Goal: Task Accomplishment & Management: Manage account settings

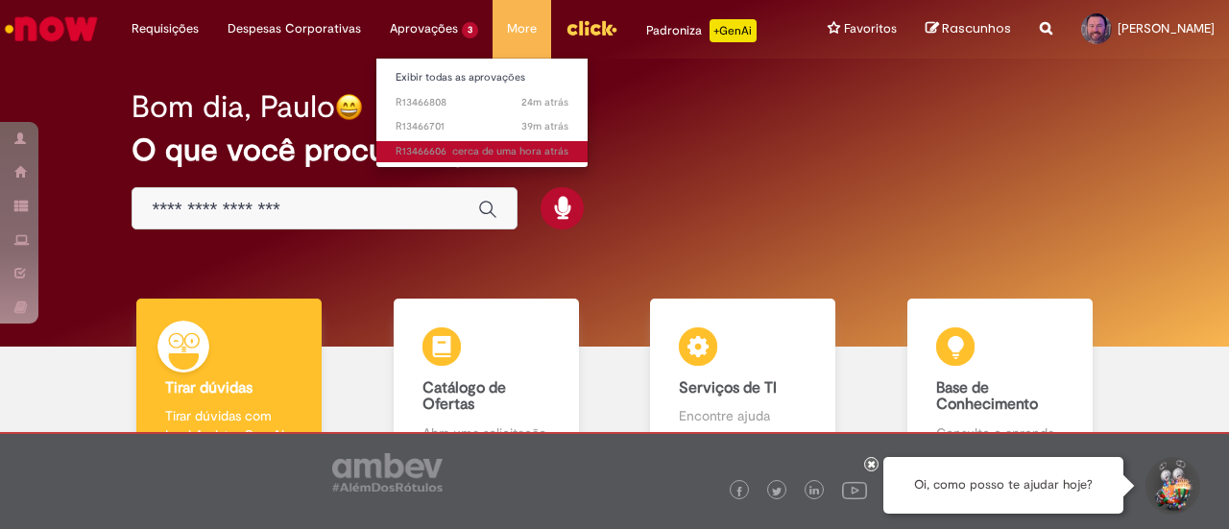
click at [425, 153] on span "cerca de uma hora atrás cerca de uma hora atrás R13466606" at bounding box center [482, 151] width 173 height 15
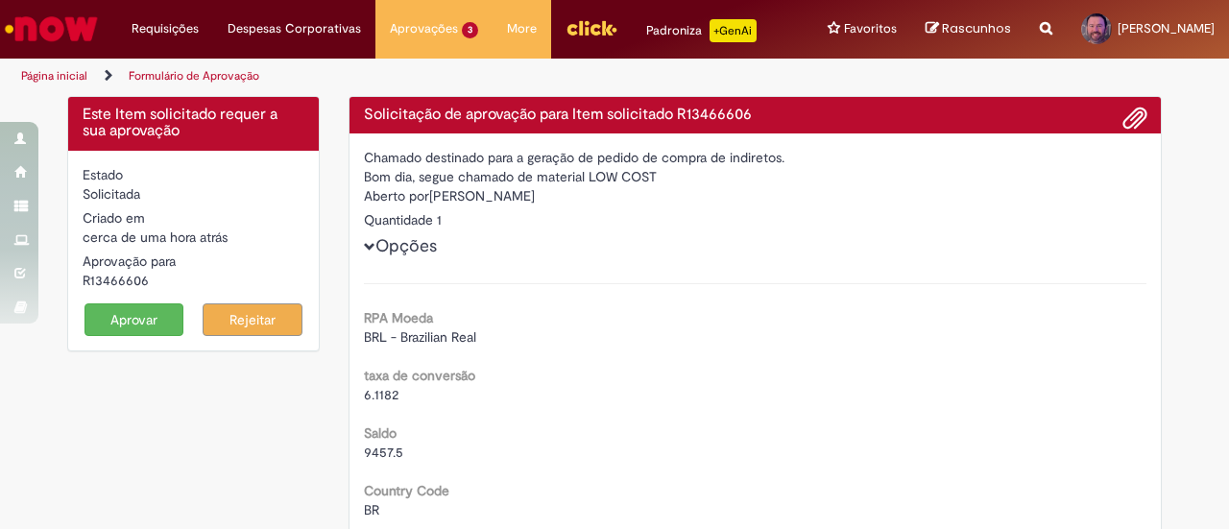
click at [109, 320] on button "Aprovar" at bounding box center [135, 319] width 100 height 33
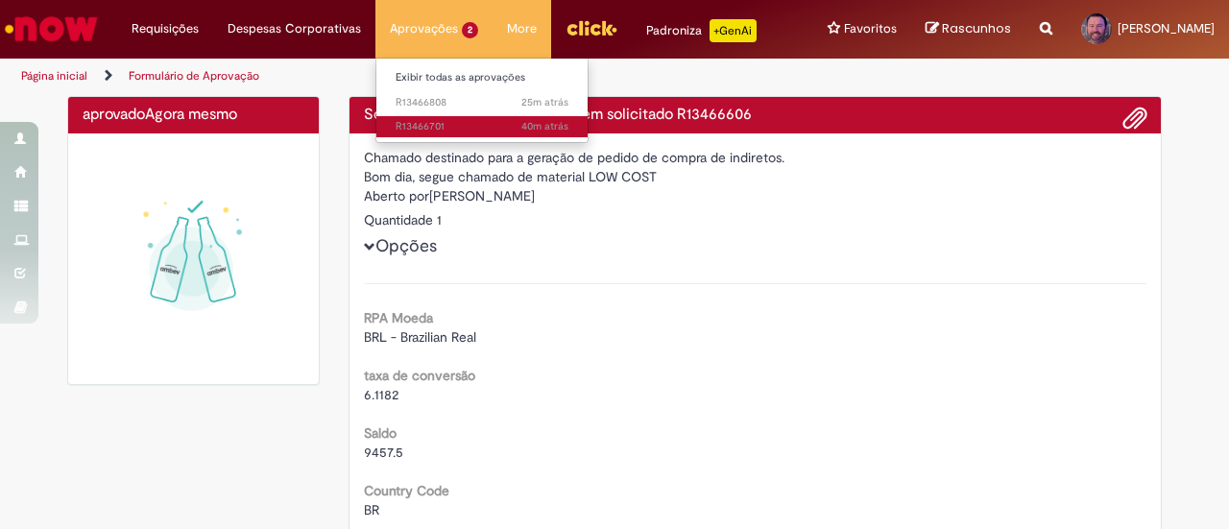
click at [398, 126] on span "40m atrás 40 minutos atrás R13466701" at bounding box center [482, 126] width 173 height 15
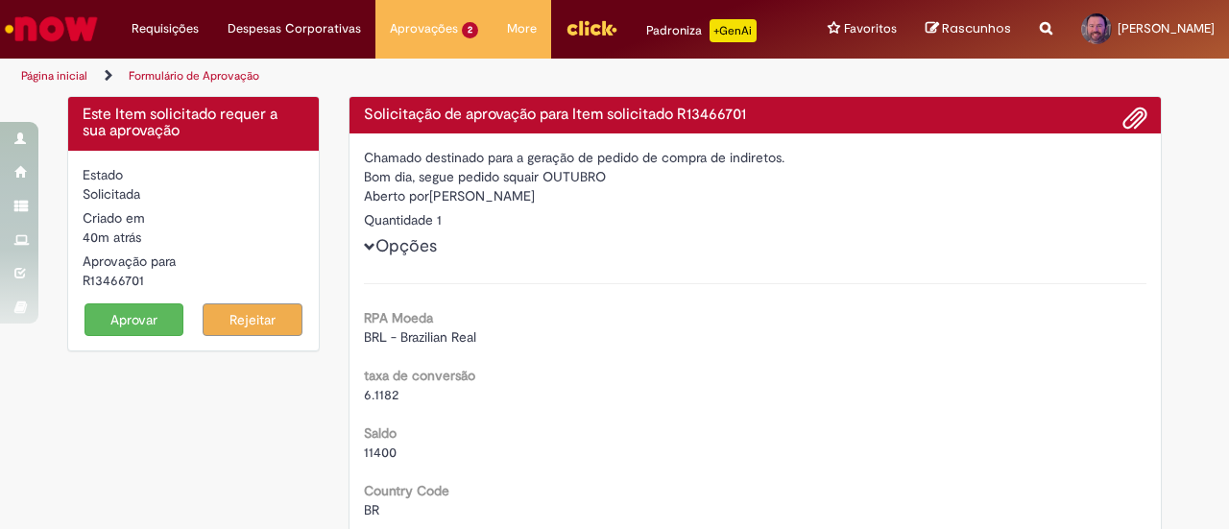
click at [109, 318] on button "Aprovar" at bounding box center [135, 319] width 100 height 33
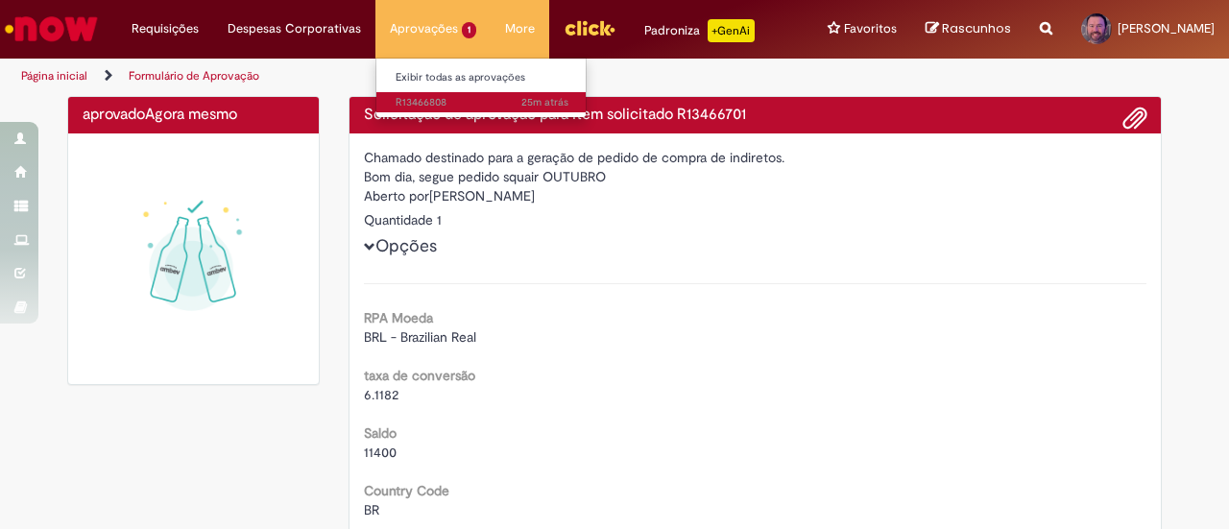
click at [401, 100] on span "25m atrás 25 minutos atrás R13466808" at bounding box center [482, 102] width 173 height 15
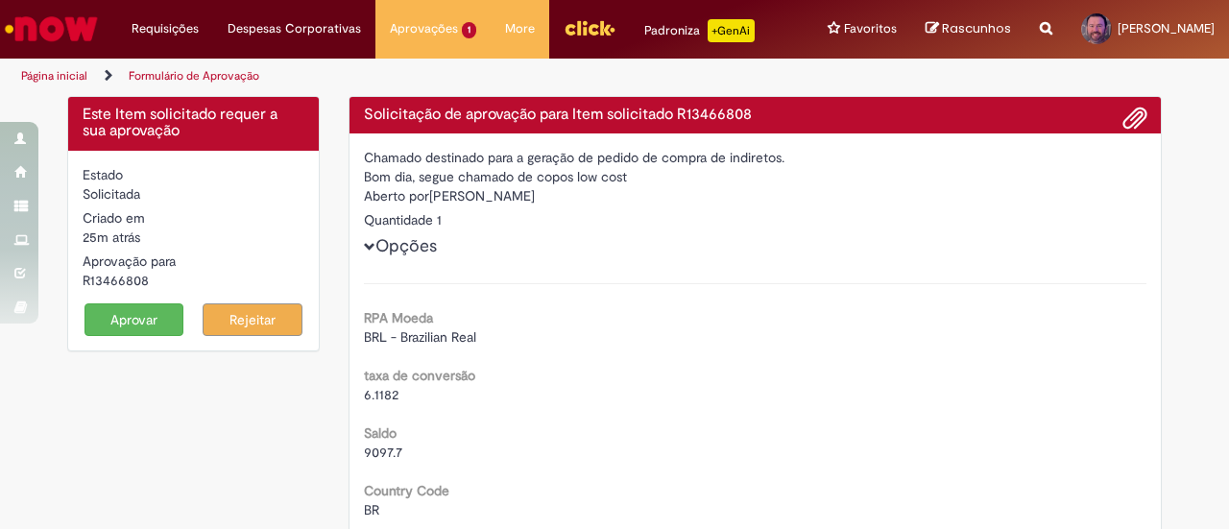
click at [109, 314] on button "Aprovar" at bounding box center [135, 319] width 100 height 33
